Goal: Obtain resource: Download file/media

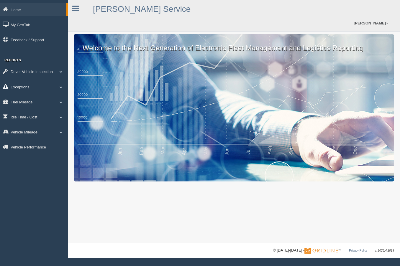
click at [23, 88] on link "Exceptions" at bounding box center [34, 86] width 68 height 13
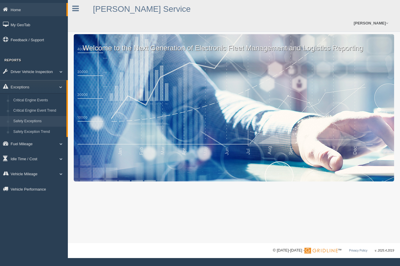
click at [34, 120] on link "Safety Exceptions" at bounding box center [39, 121] width 56 height 11
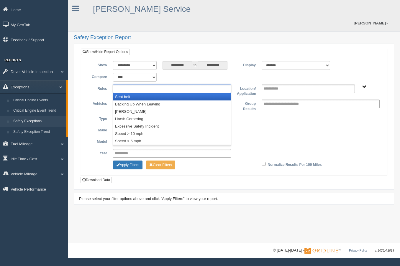
click at [221, 85] on ul at bounding box center [172, 89] width 118 height 9
click at [130, 93] on li "Seat belt" at bounding box center [171, 96] width 117 height 7
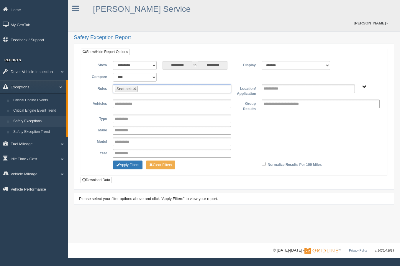
click at [150, 85] on ul "Seat belt" at bounding box center [172, 89] width 118 height 9
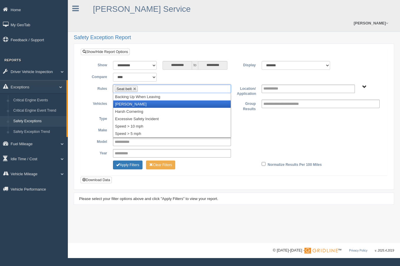
click at [138, 100] on li "Harsh Braking" at bounding box center [171, 103] width 117 height 7
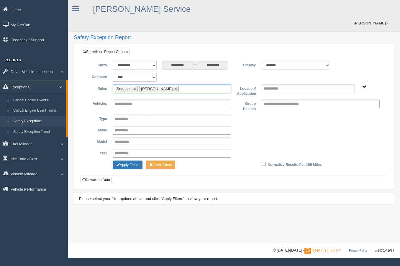
click at [183, 85] on ul "Seat belt Harsh Braking" at bounding box center [172, 89] width 118 height 9
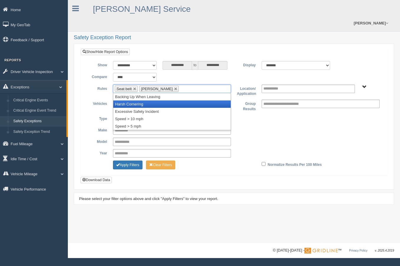
click at [144, 100] on li "Harsh Cornering" at bounding box center [171, 103] width 117 height 7
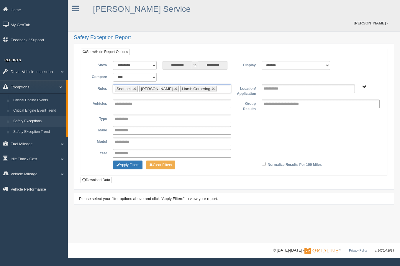
click at [218, 85] on input "text" at bounding box center [221, 88] width 7 height 7
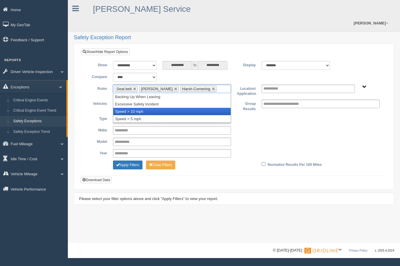
click at [136, 108] on li "Speed > 10 mph" at bounding box center [171, 111] width 117 height 7
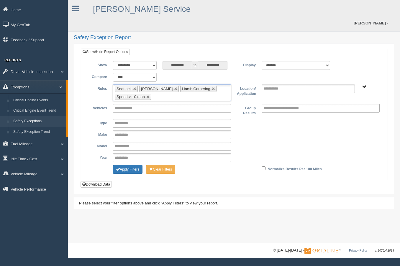
click at [362, 85] on span "B. Vehicle Class C. Emergency Response WTS-20-00 WTS-20-00 Mgr Vehicles WTS-40-…" at bounding box center [364, 87] width 4 height 4
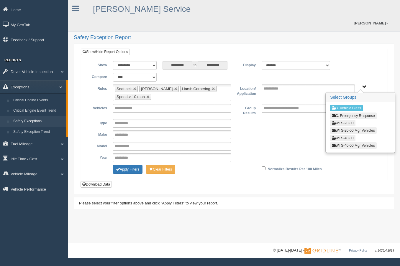
click at [351, 120] on button "WTS-20-00" at bounding box center [342, 123] width 25 height 6
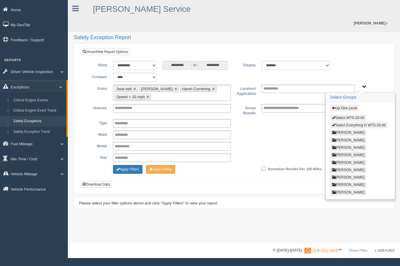
click at [381, 122] on button "Select Everything in WTS-20-00" at bounding box center [358, 125] width 57 height 6
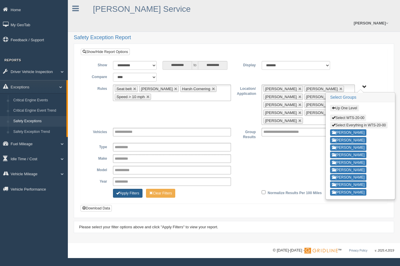
click at [127, 189] on button "Apply Filters" at bounding box center [127, 193] width 29 height 9
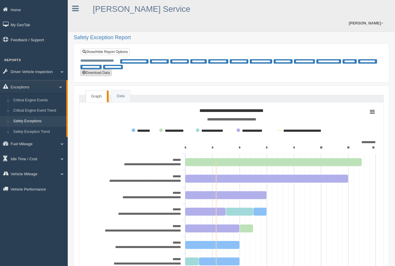
click at [101, 70] on button "Download Data" at bounding box center [95, 73] width 31 height 6
